Goal: Task Accomplishment & Management: Use online tool/utility

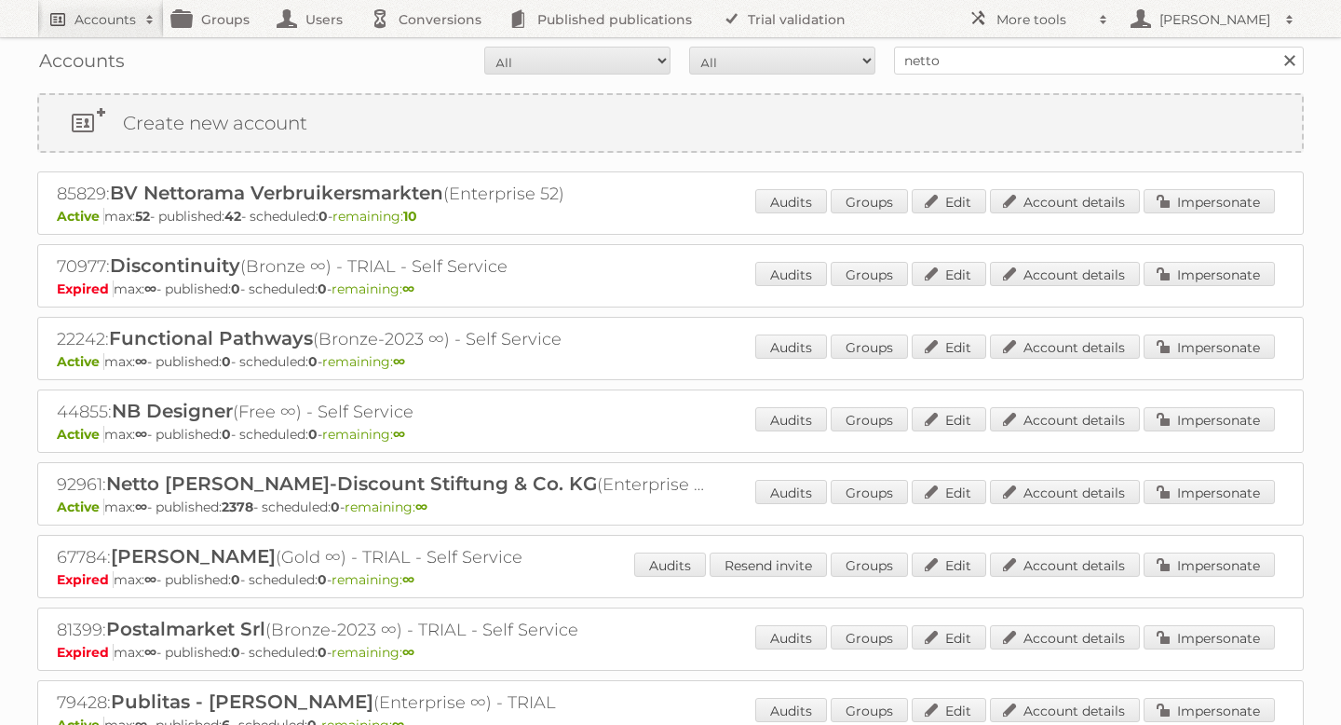
click at [113, 18] on h2 "Accounts" at bounding box center [105, 19] width 61 height 19
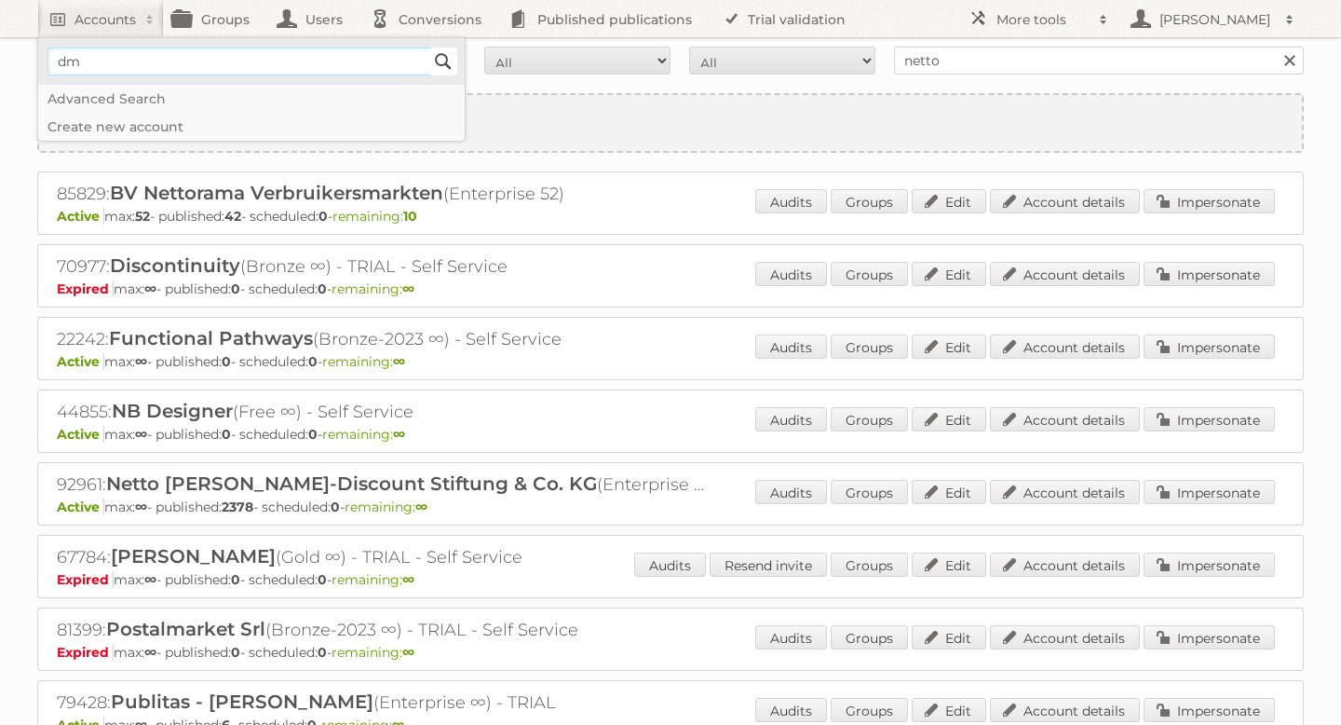
type input"] "dm"
click at [445, 57] on input "Search" at bounding box center [443, 62] width 28 height 28
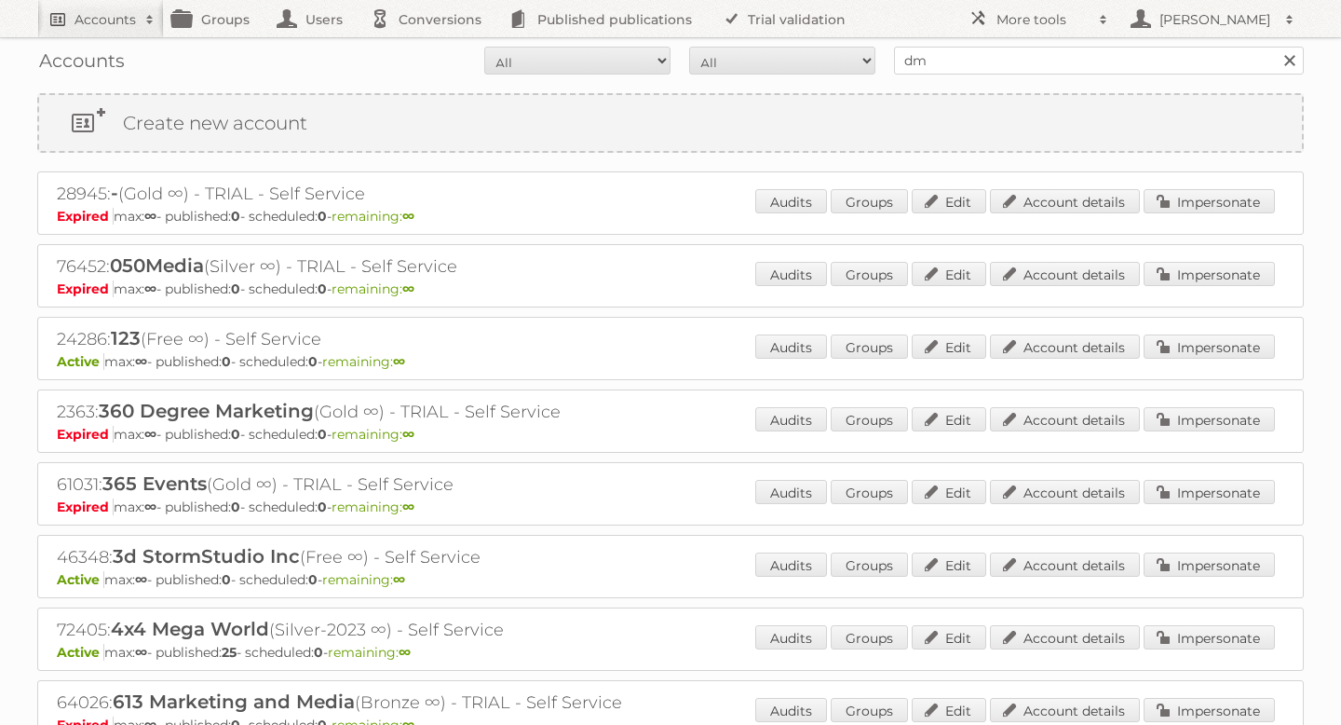
click at [101, 21] on h2 "Accounts" at bounding box center [105, 19] width 61 height 19
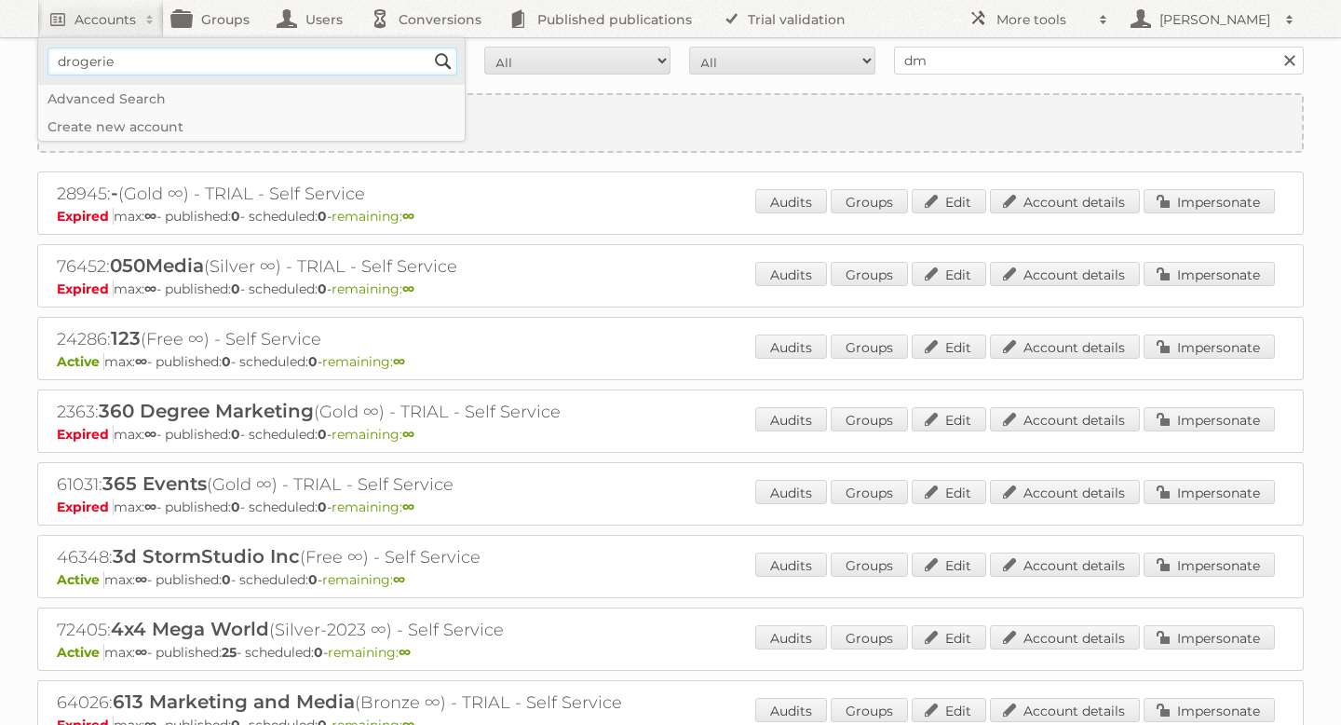
type input"] "drogerie markt"
click at [442, 61] on input "Search" at bounding box center [443, 62] width 28 height 28
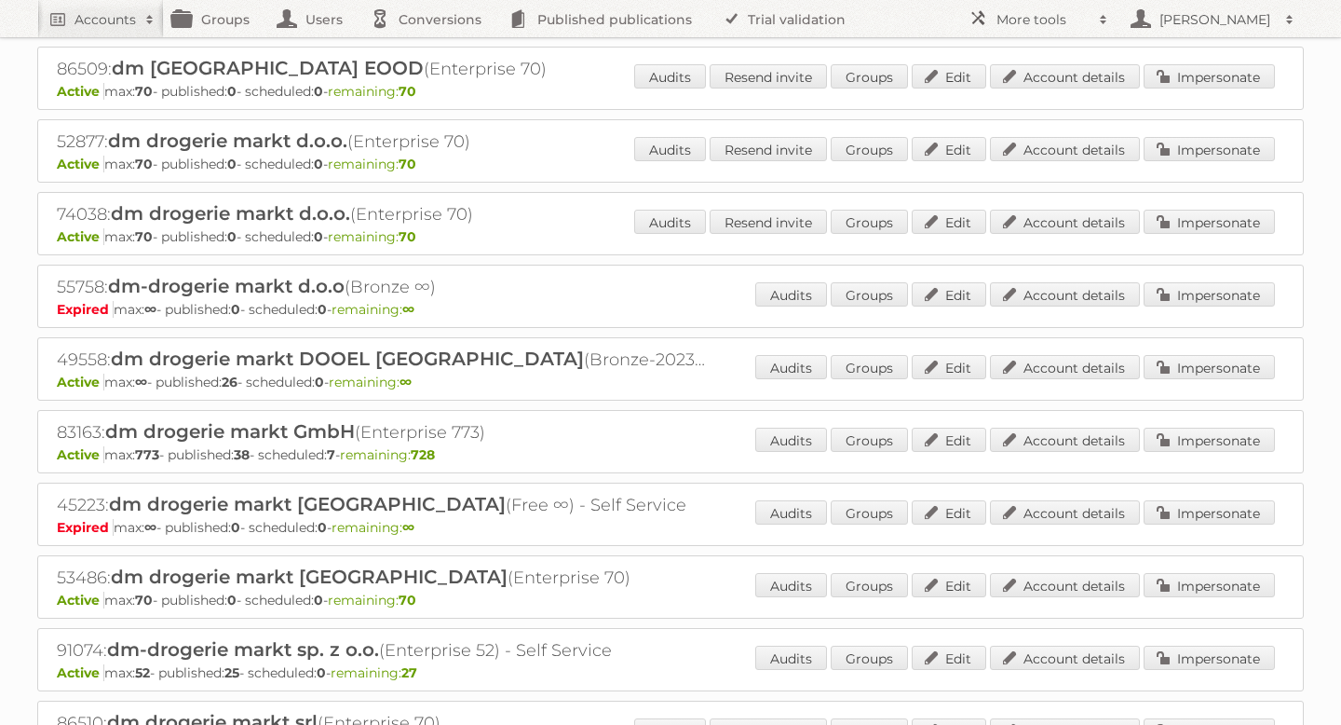
scroll to position [128, 0]
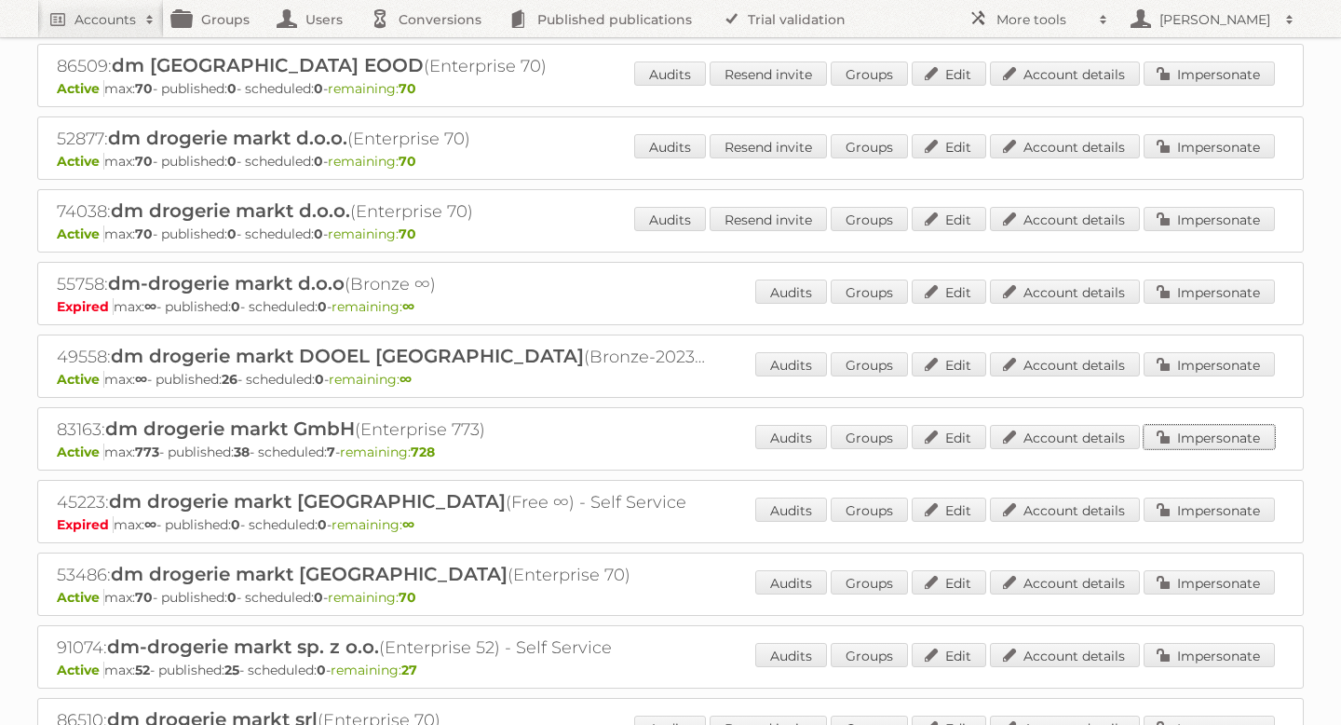
click at [1195, 439] on link "Impersonate" at bounding box center [1209, 437] width 131 height 24
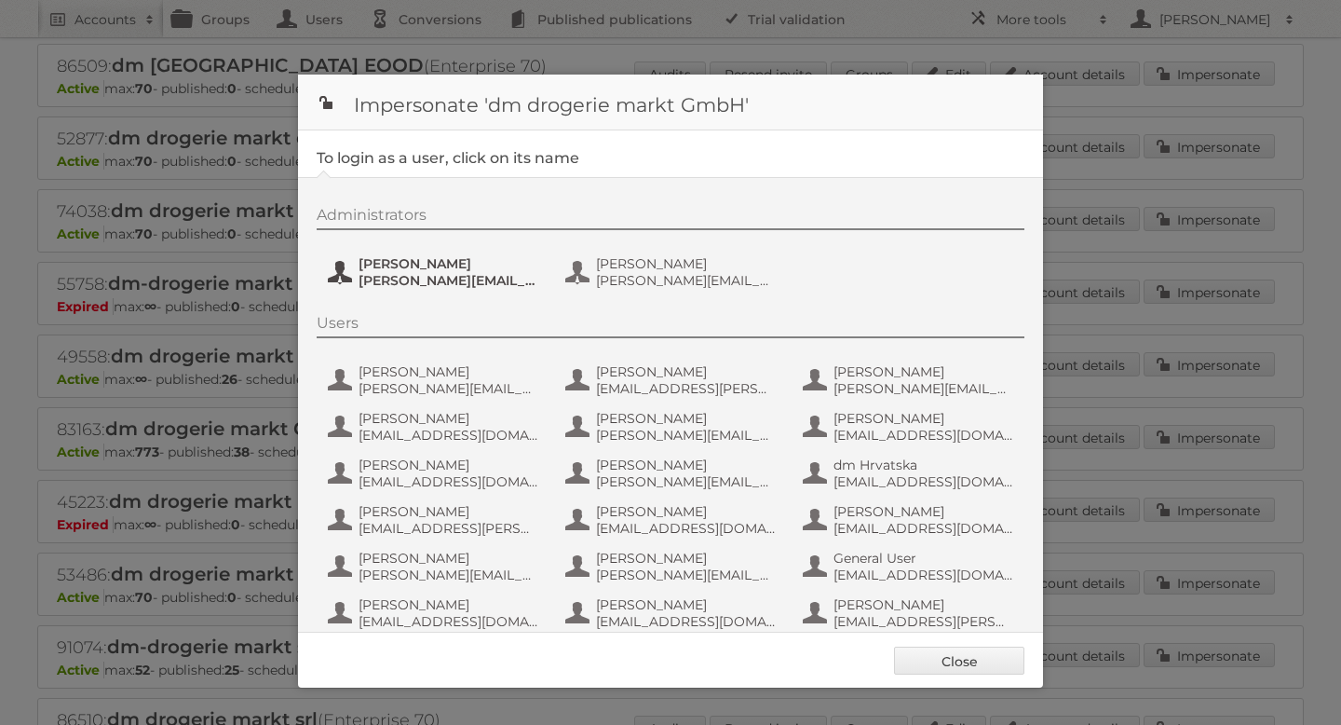
click at [414, 267] on span "[PERSON_NAME]" at bounding box center [449, 263] width 181 height 17
